Goal: Task Accomplishment & Management: Complete application form

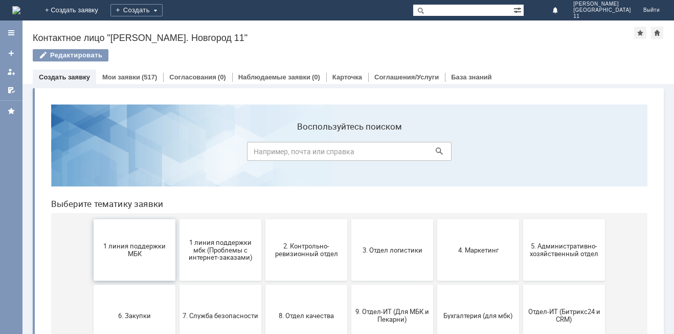
click at [147, 242] on span "1 линия поддержки МБК" at bounding box center [135, 249] width 76 height 15
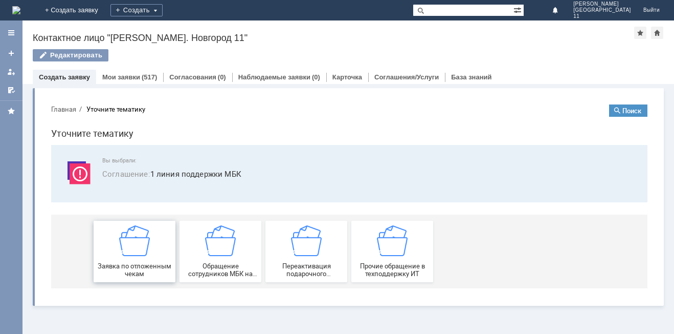
click at [129, 263] on span "Заявка по отложенным чекам" at bounding box center [135, 269] width 76 height 15
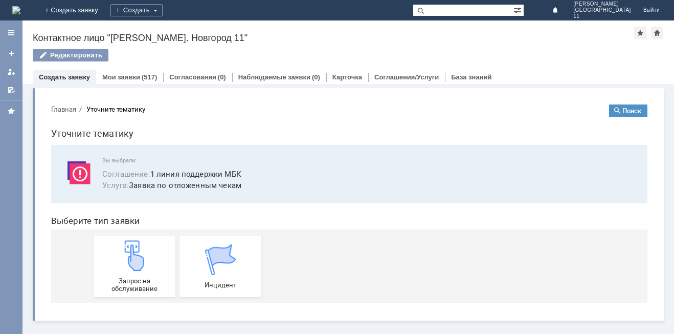
click at [129, 263] on img at bounding box center [134, 255] width 31 height 31
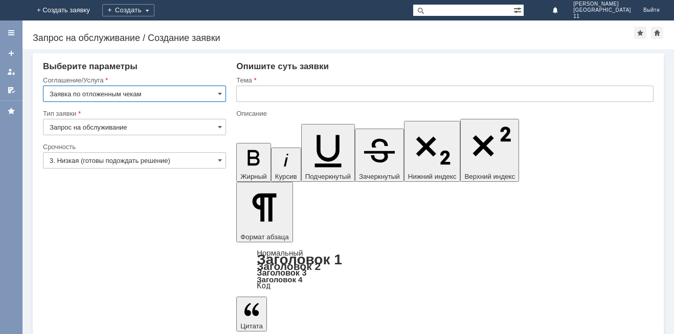
click at [310, 87] on input "text" at bounding box center [444, 93] width 417 height 16
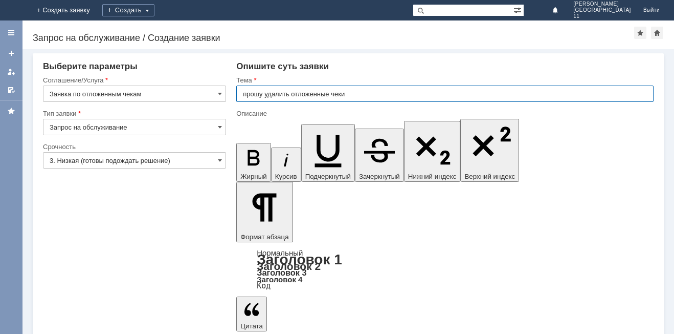
type input "прошу удалить отложенные чеки"
drag, startPoint x: 561, startPoint y: 2850, endPoint x: 321, endPoint y: 2723, distance: 271.4
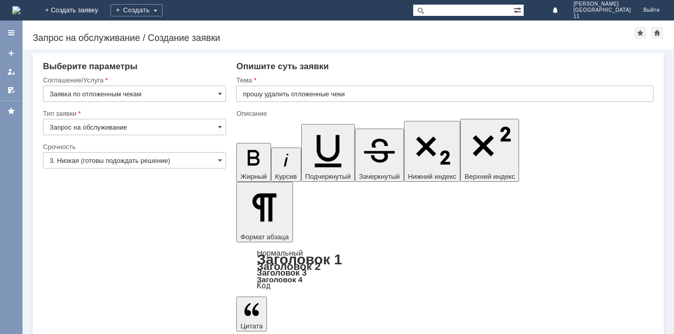
scroll to position [222, 4]
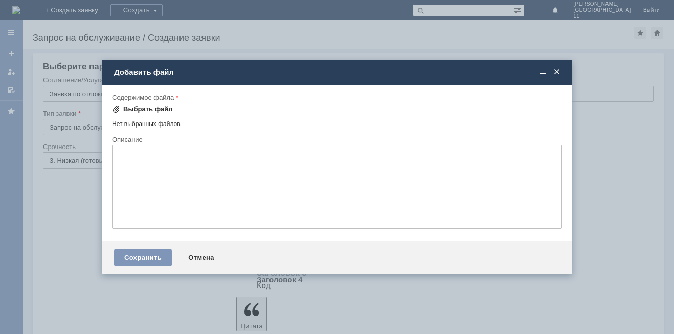
click at [123, 108] on div "Выбрать файл" at bounding box center [148, 109] width 50 height 8
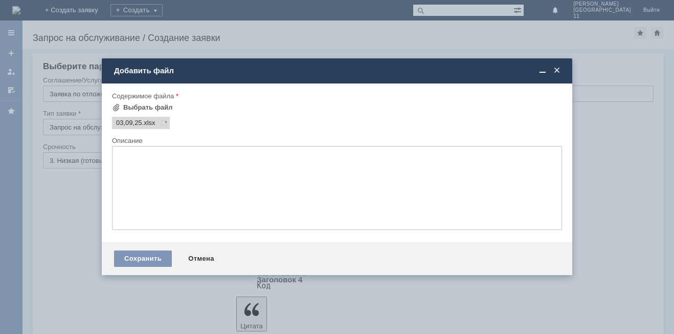
scroll to position [0, 0]
click at [151, 259] on div "Сохранить" at bounding box center [143, 258] width 58 height 16
